Goal: Task Accomplishment & Management: Use online tool/utility

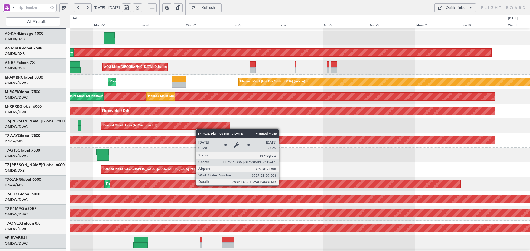
scroll to position [12, 0]
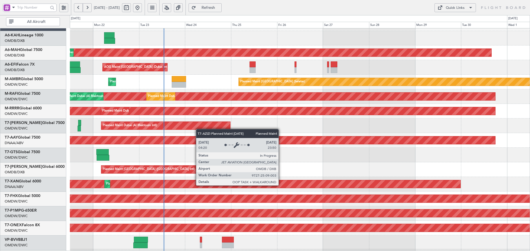
click at [140, 173] on div "Planned Maint [GEOGRAPHIC_DATA] ([GEOGRAPHIC_DATA] Intl)" at bounding box center [149, 169] width 92 height 8
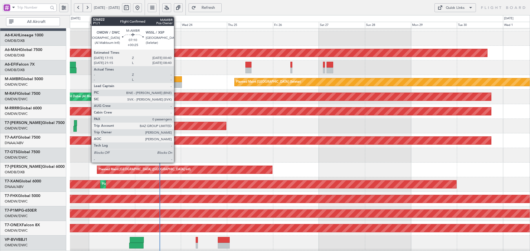
click at [176, 80] on div at bounding box center [174, 79] width 14 height 6
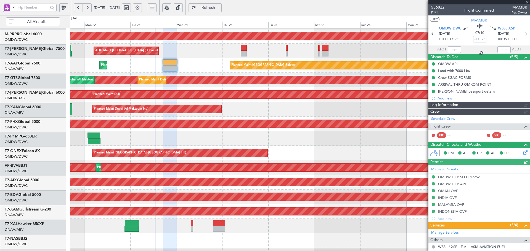
type input "Dherander Fithani (DHF)"
type input "7298"
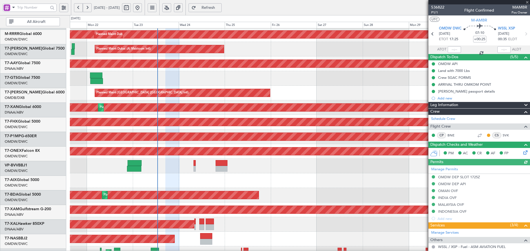
scroll to position [89, 0]
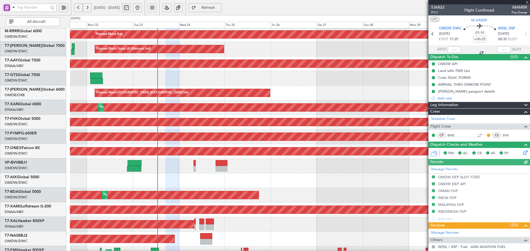
click at [222, 86] on div "Planned Maint [GEOGRAPHIC_DATA] ([GEOGRAPHIC_DATA] Intl)" at bounding box center [300, 93] width 460 height 15
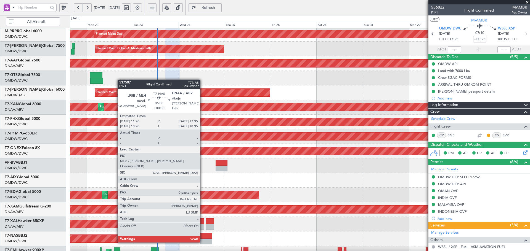
click at [202, 236] on div at bounding box center [206, 236] width 12 height 6
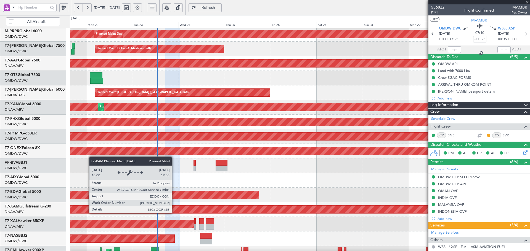
type input "+00:30"
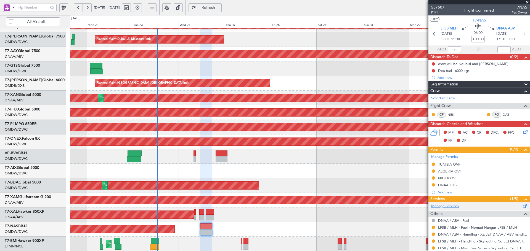
scroll to position [23, 0]
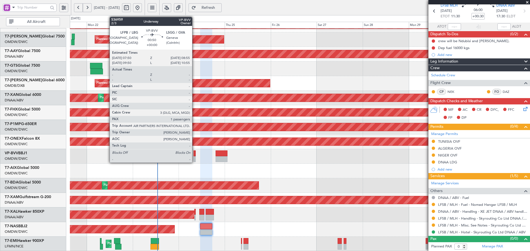
click at [194, 155] on div at bounding box center [194, 154] width 2 height 6
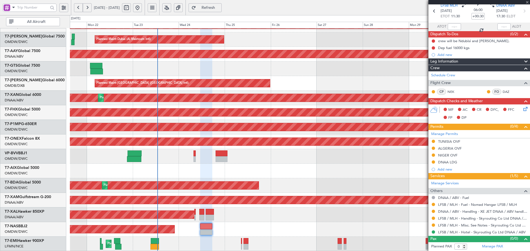
type input "1"
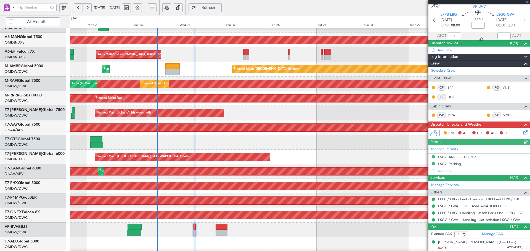
scroll to position [0, 0]
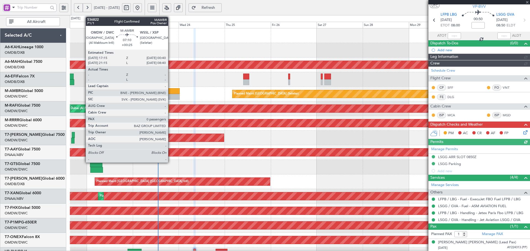
click at [170, 95] on div at bounding box center [172, 97] width 14 height 6
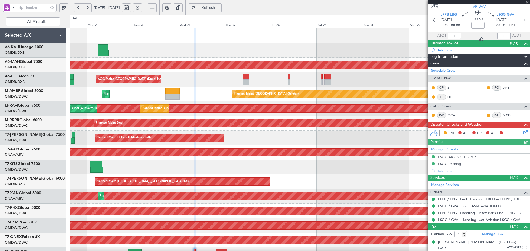
type input "+00:25"
type input "0"
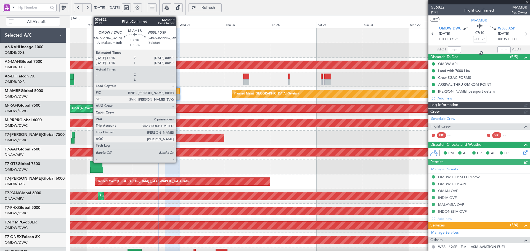
type input "Dherander Fithani (DHF)"
type input "7298"
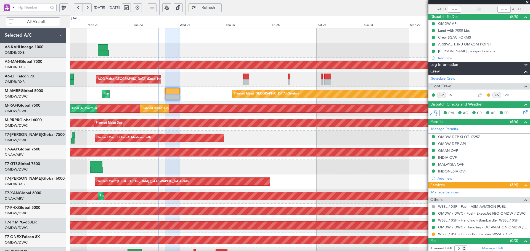
scroll to position [42, 0]
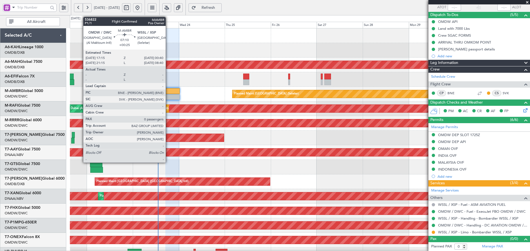
click at [169, 94] on div at bounding box center [172, 91] width 14 height 6
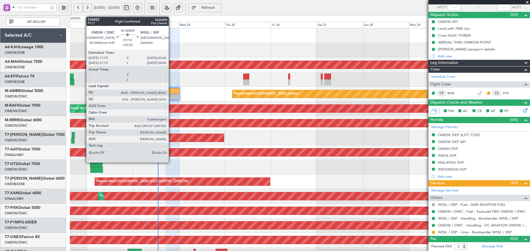
click at [171, 93] on div at bounding box center [172, 91] width 14 height 6
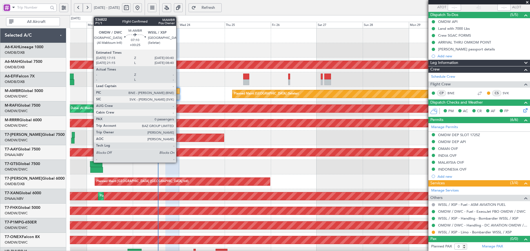
click at [177, 93] on div at bounding box center [172, 91] width 14 height 6
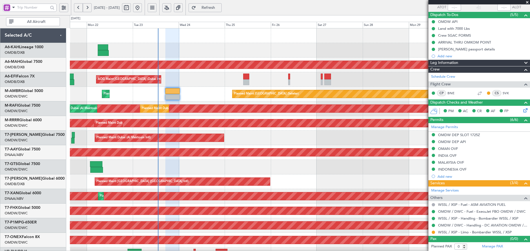
type input "Dherander Fithani (DHF)"
type input "7298"
type input "Dherander Fithani (DHF)"
type input "7298"
type input "Dherander Fithani (DHF)"
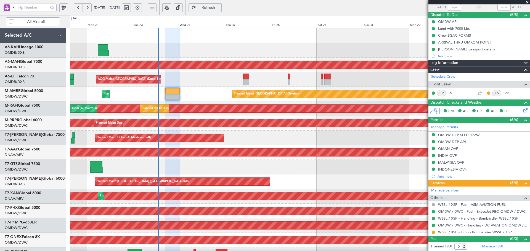
type input "7298"
type input "Dherander Fithani (DHF)"
type input "7298"
type input "Dherander Fithani (DHF)"
type input "7298"
